Goal: Task Accomplishment & Management: Manage account settings

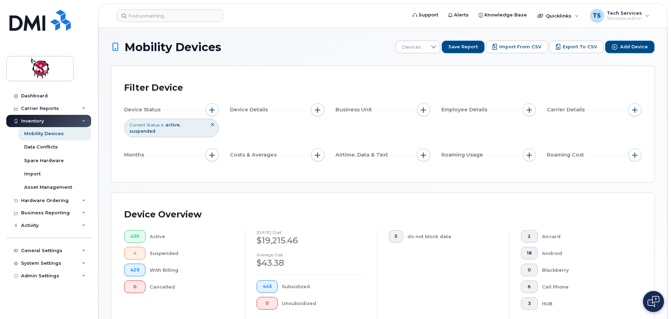
scroll to position [163, 0]
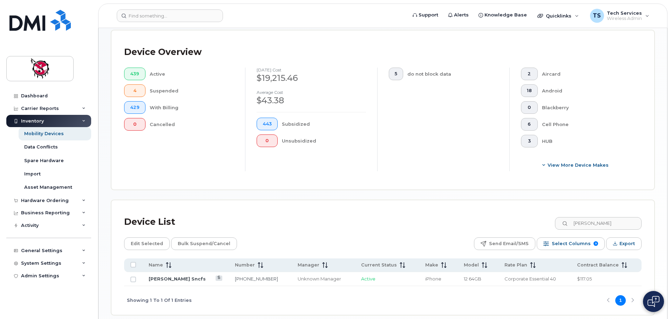
drag, startPoint x: 607, startPoint y: 210, endPoint x: 564, endPoint y: 225, distance: 45.8
click at [537, 218] on div "Device List celest" at bounding box center [383, 222] width 518 height 18
drag, startPoint x: 575, startPoint y: 216, endPoint x: 546, endPoint y: 216, distance: 29.1
click at [546, 216] on div "Device List celest" at bounding box center [383, 222] width 518 height 18
click at [175, 276] on link "[PERSON_NAME]" at bounding box center [169, 279] width 41 height 6
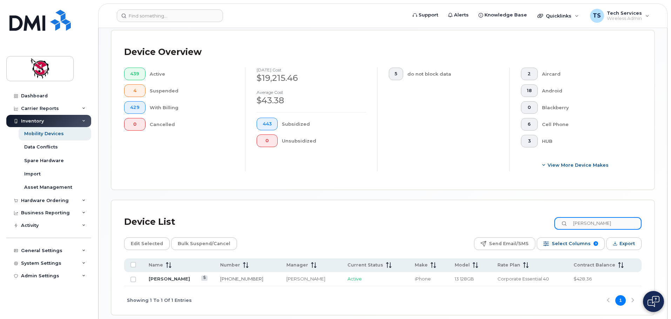
click at [624, 219] on input "jackson" at bounding box center [597, 223] width 87 height 13
drag, startPoint x: 604, startPoint y: 217, endPoint x: 532, endPoint y: 217, distance: 71.5
click at [532, 217] on div "Device List jackson" at bounding box center [383, 222] width 518 height 18
type input "n"
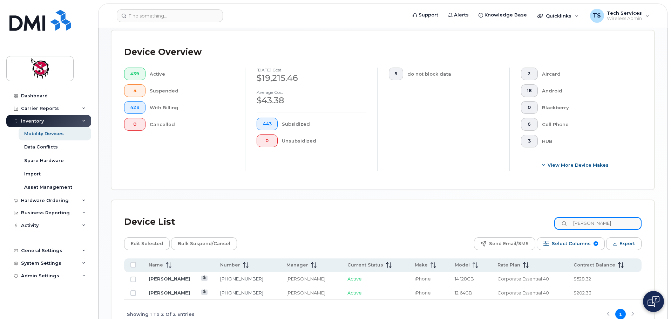
click at [552, 216] on div "Device List kyle" at bounding box center [383, 222] width 518 height 18
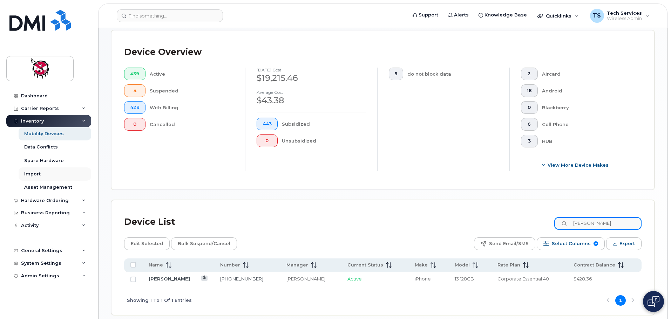
type input "jackson"
click at [171, 276] on link "[PERSON_NAME]" at bounding box center [169, 279] width 41 height 6
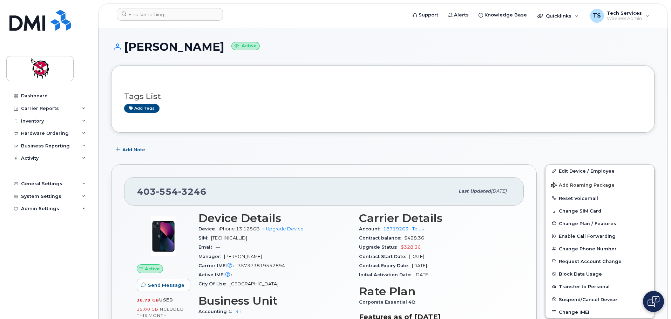
scroll to position [70, 0]
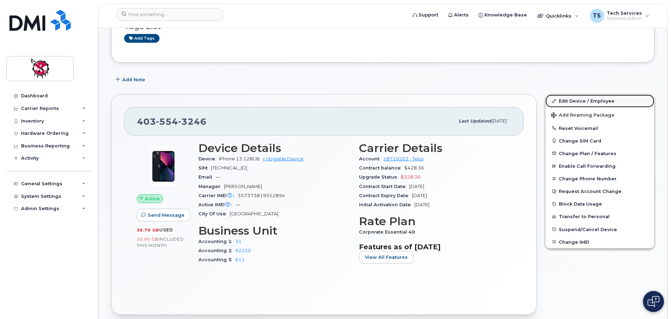
click at [577, 102] on link "Edit Device / Employee" at bounding box center [600, 101] width 109 height 13
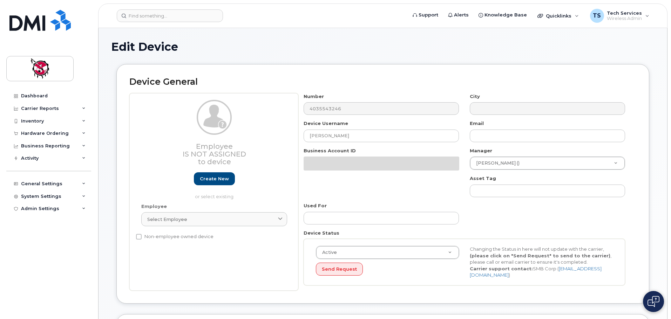
select select "10353"
select select "10349"
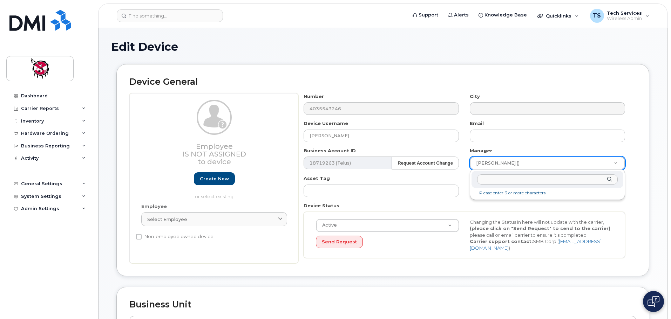
click at [532, 181] on input "text" at bounding box center [547, 180] width 141 height 10
type input "Les Arcand"
